Goal: Find specific page/section: Find specific page/section

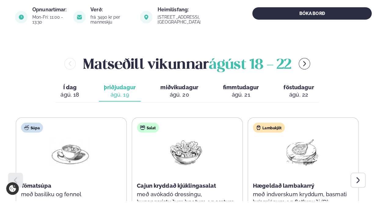
scroll to position [275, 0]
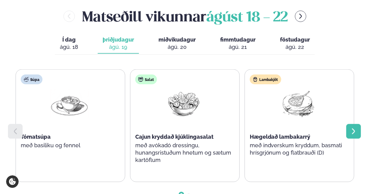
click at [353, 124] on div at bounding box center [353, 131] width 15 height 15
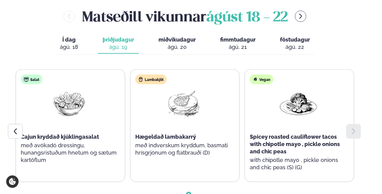
click at [170, 43] on div "ágú. 20" at bounding box center [176, 46] width 37 height 7
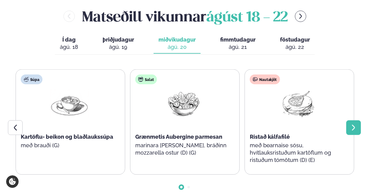
click at [349, 120] on div at bounding box center [353, 127] width 15 height 15
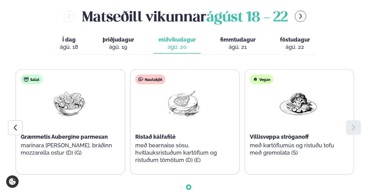
click at [245, 36] on span "fimmtudagur" at bounding box center [237, 39] width 35 height 6
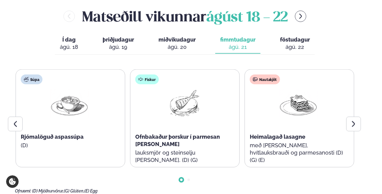
click at [287, 36] on span "föstudagur" at bounding box center [295, 39] width 30 height 6
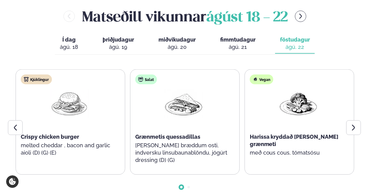
click at [185, 36] on span "miðvikudagur" at bounding box center [176, 39] width 37 height 6
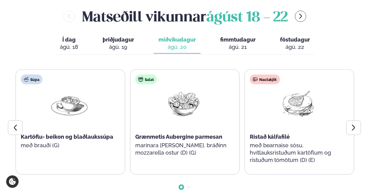
click at [131, 36] on span "þriðjudagur" at bounding box center [118, 39] width 31 height 6
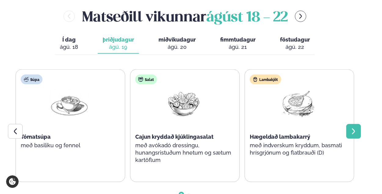
click at [351, 128] on icon at bounding box center [353, 131] width 7 height 7
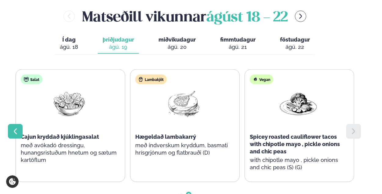
click at [18, 128] on icon at bounding box center [15, 131] width 7 height 7
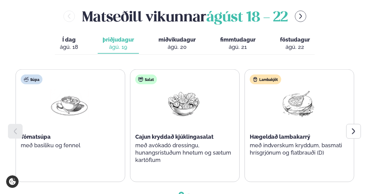
drag, startPoint x: 294, startPoint y: 30, endPoint x: 291, endPoint y: 30, distance: 3.4
click at [292, 43] on div "ágú. 22" at bounding box center [295, 46] width 30 height 7
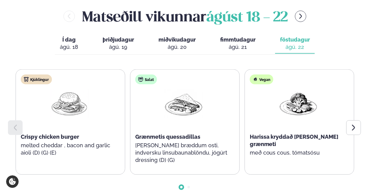
click at [170, 34] on button "miðvikudagur mið. [DATE]" at bounding box center [176, 44] width 47 height 20
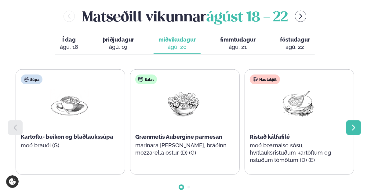
click at [353, 124] on icon at bounding box center [353, 127] width 7 height 7
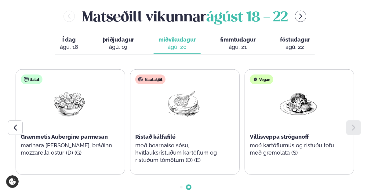
click at [296, 43] on div "ágú. 22" at bounding box center [295, 46] width 30 height 7
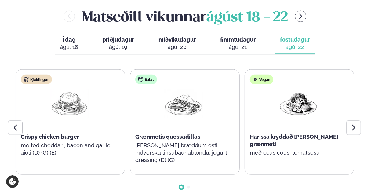
click at [181, 43] on div "ágú. 20" at bounding box center [176, 46] width 37 height 7
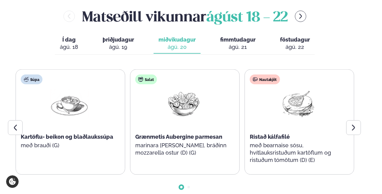
click at [244, 36] on span "fimmtudagur" at bounding box center [237, 39] width 35 height 6
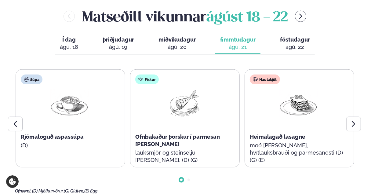
click at [182, 36] on span "miðvikudagur" at bounding box center [176, 39] width 37 height 6
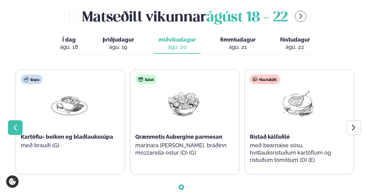
click at [19, 124] on icon at bounding box center [15, 127] width 7 height 7
click at [53, 18] on div "Matseðill vikunnar [DATE] - [DATE] Í dag Í d. [DATE] þriðjudagur þri. [DATE] mi…" at bounding box center [191, 103] width 352 height 194
